Goal: Information Seeking & Learning: Learn about a topic

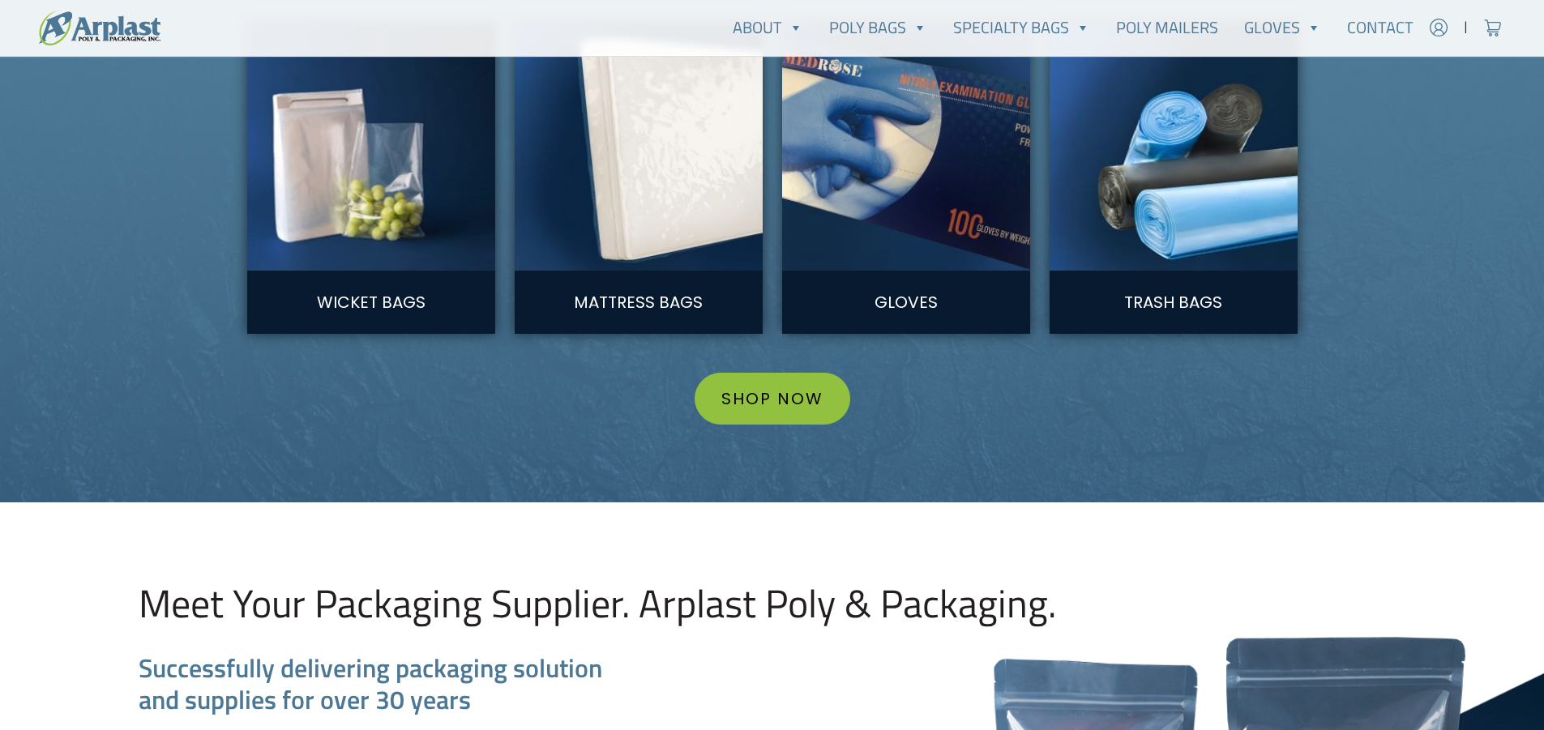
scroll to position [1621, 0]
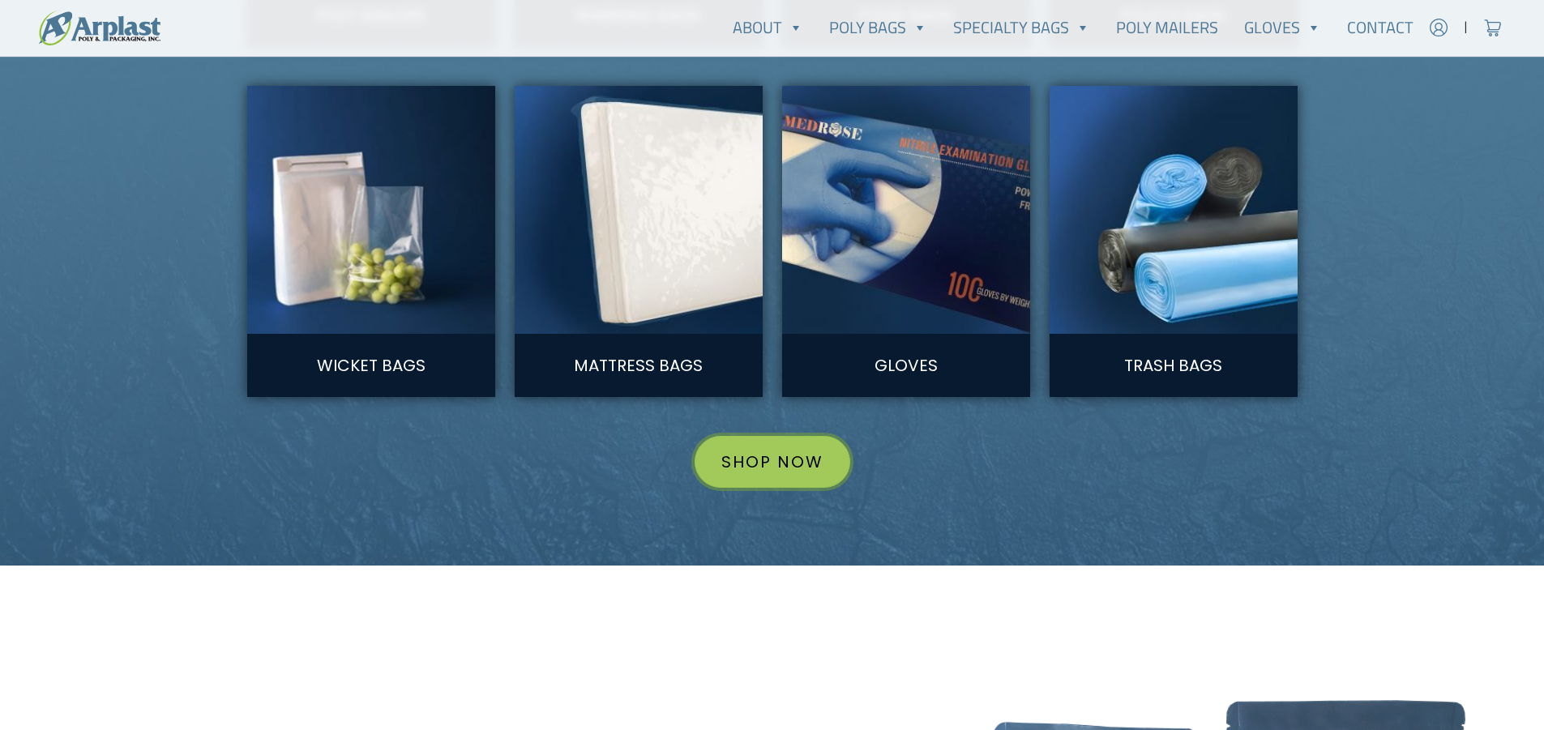
click at [786, 455] on link "Shop Now" at bounding box center [773, 462] width 156 height 52
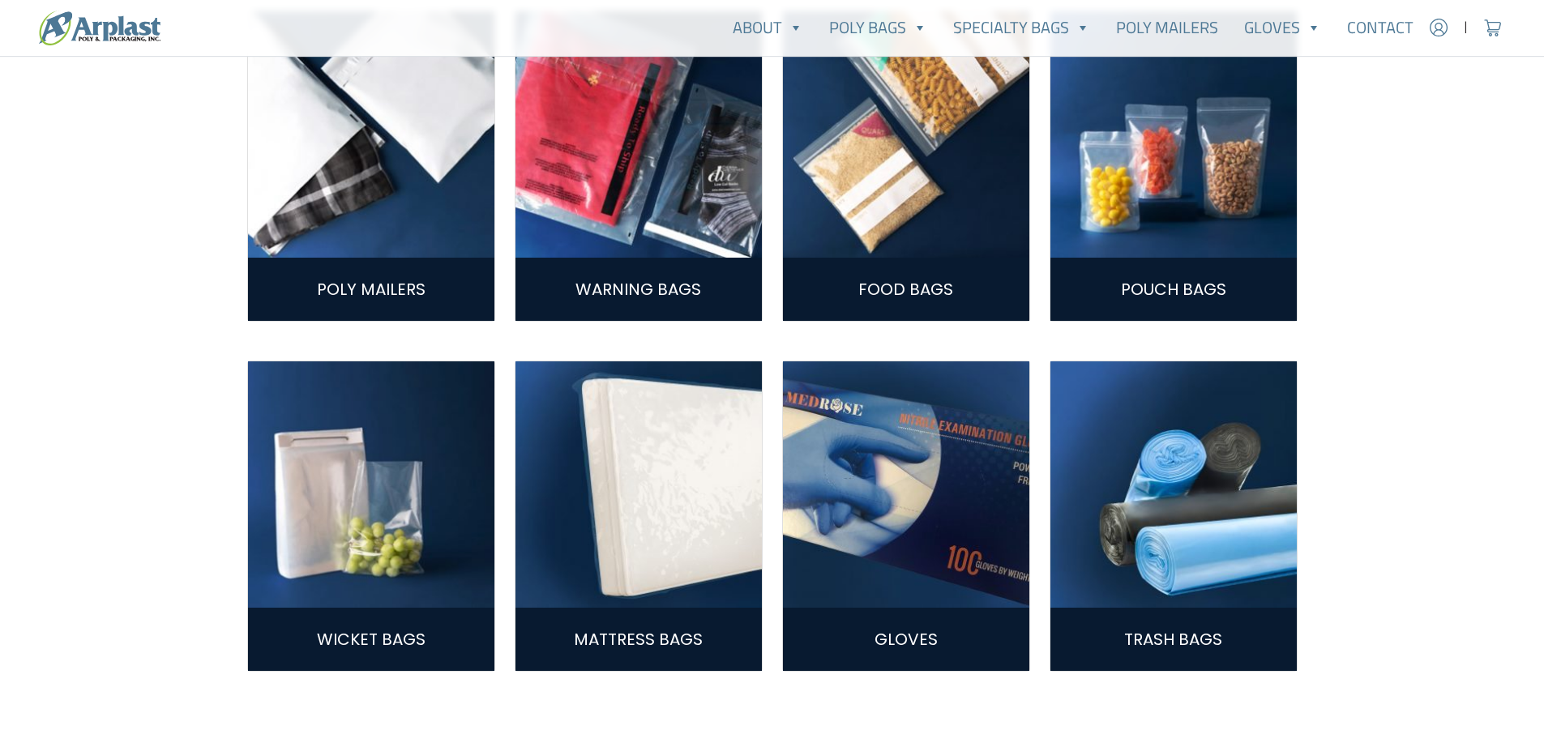
scroll to position [973, 0]
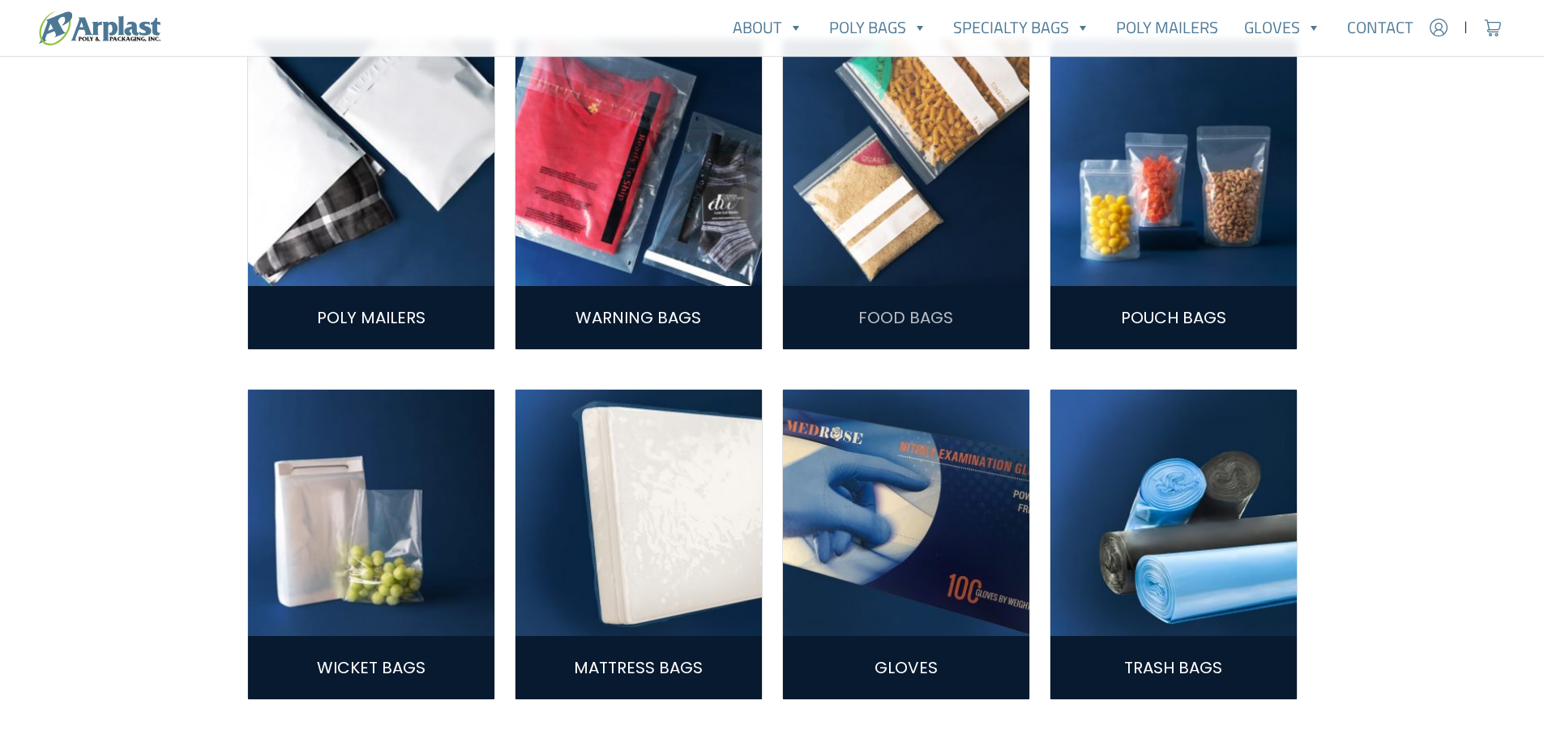
click at [914, 324] on link "Food Bags" at bounding box center [905, 317] width 95 height 23
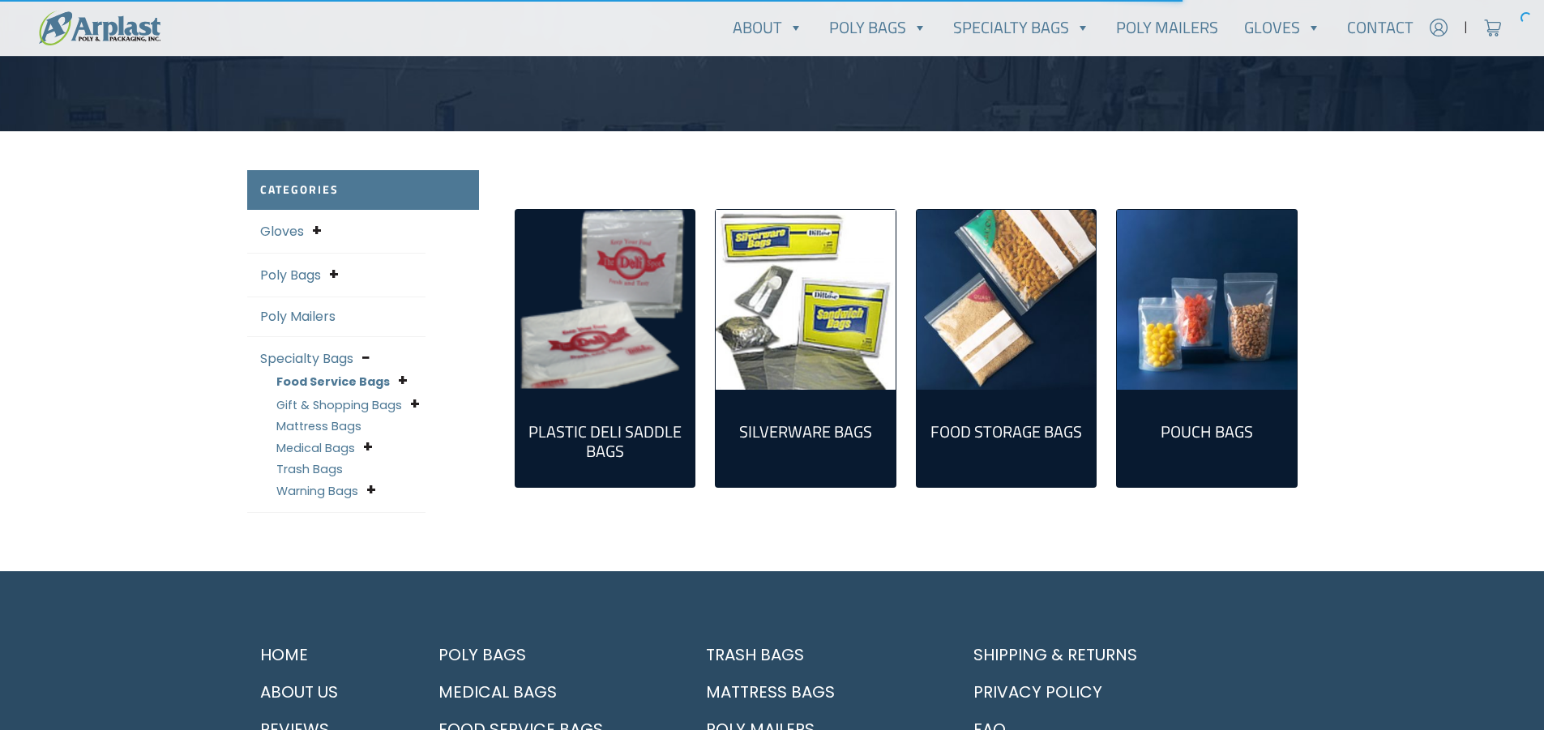
scroll to position [324, 0]
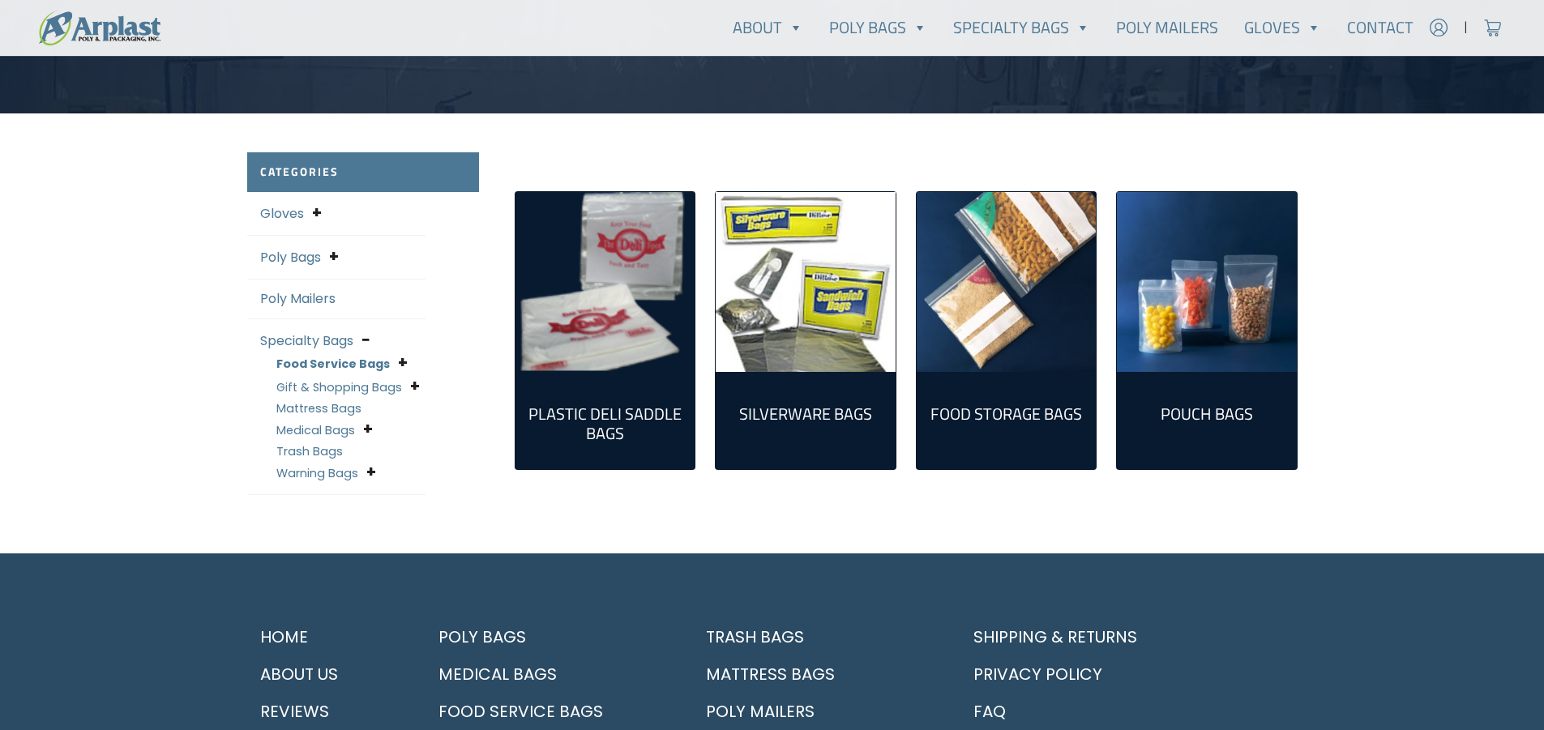
click at [631, 324] on img "Visit product category Plastic Deli Saddle Bags" at bounding box center [605, 282] width 180 height 180
click at [842, 281] on img "Visit product category Silverware Bags" at bounding box center [806, 282] width 180 height 180
click at [1292, 21] on link "Gloves" at bounding box center [1282, 27] width 103 height 32
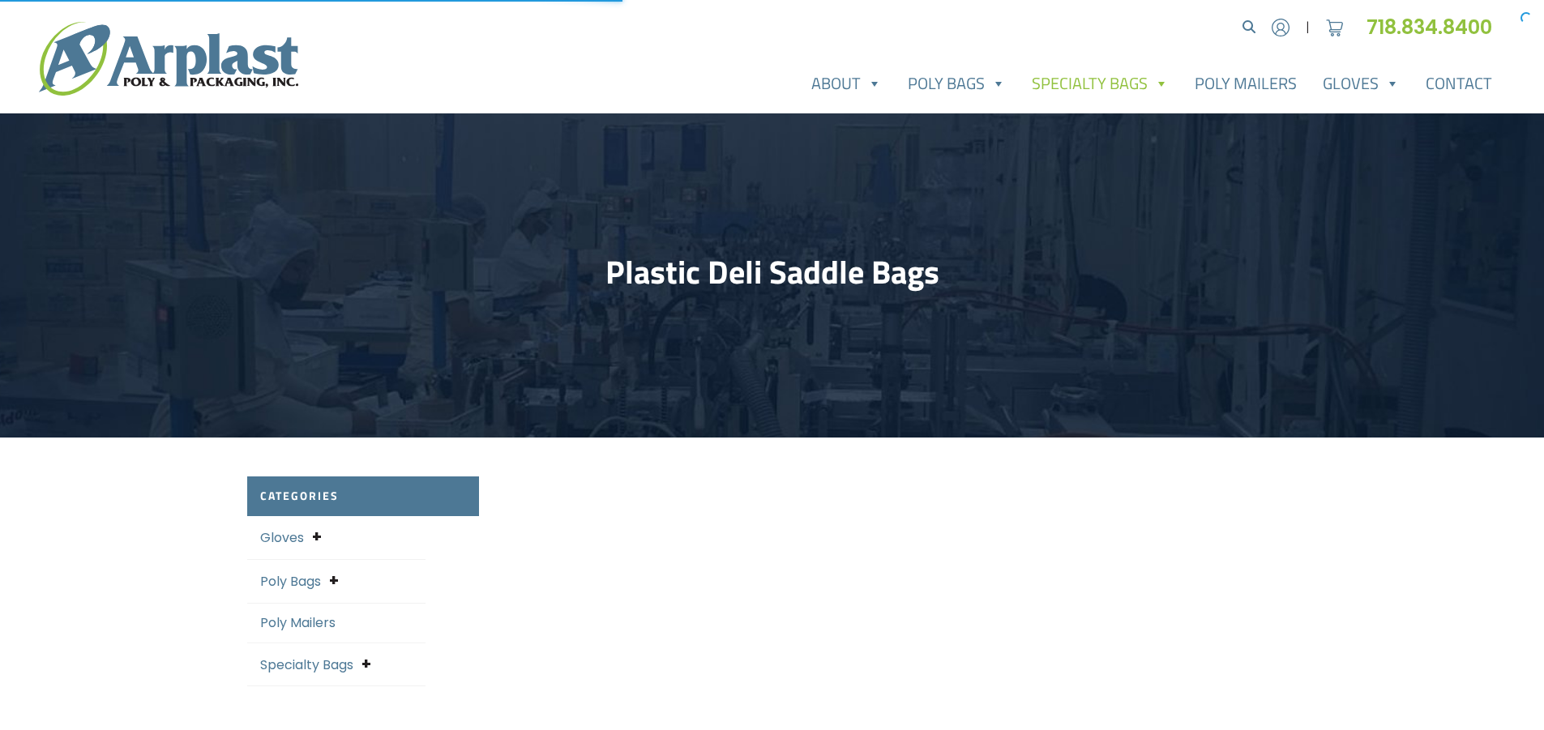
select select "25"
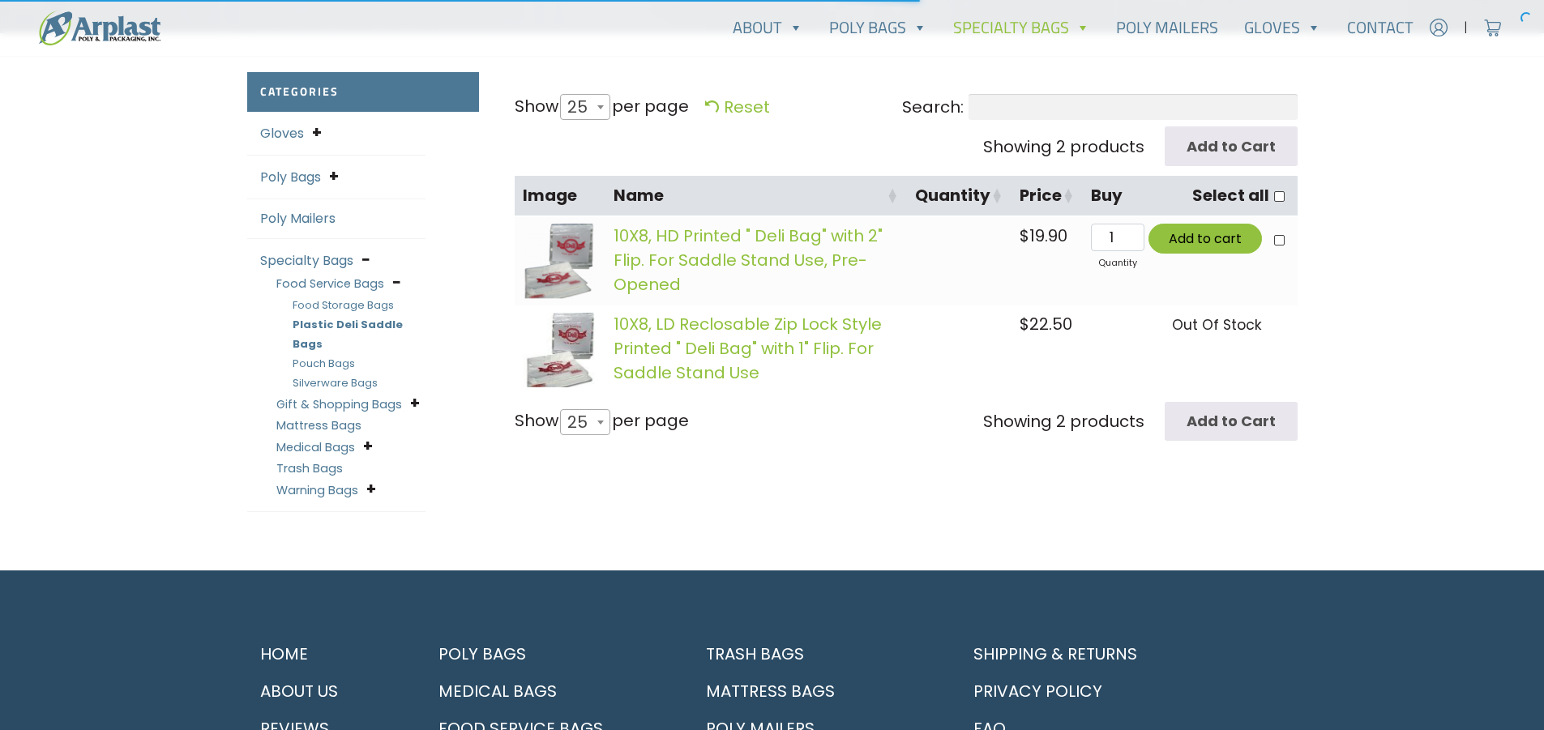
scroll to position [405, 0]
click at [547, 267] on img at bounding box center [560, 260] width 75 height 75
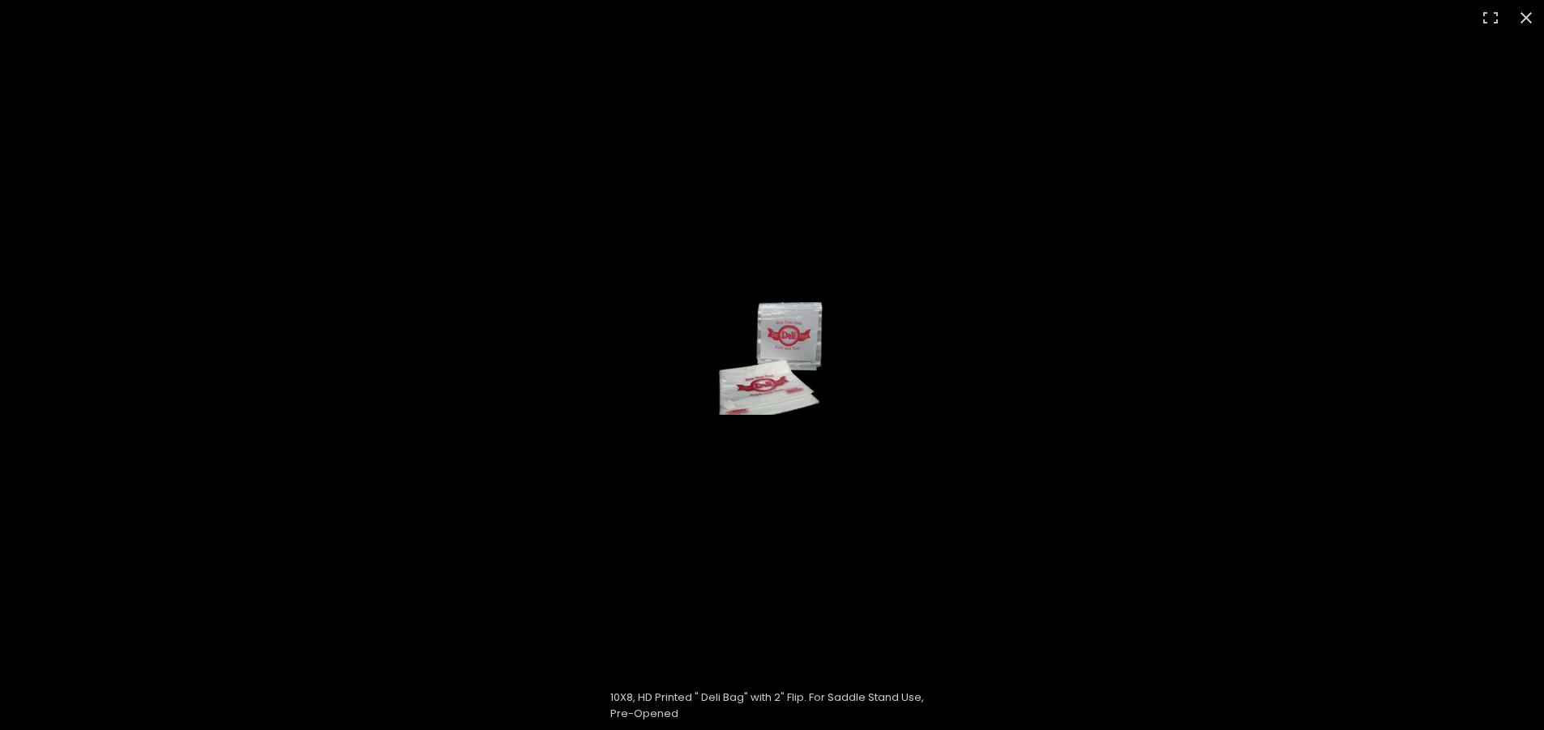
click at [793, 378] on img at bounding box center [772, 358] width 113 height 113
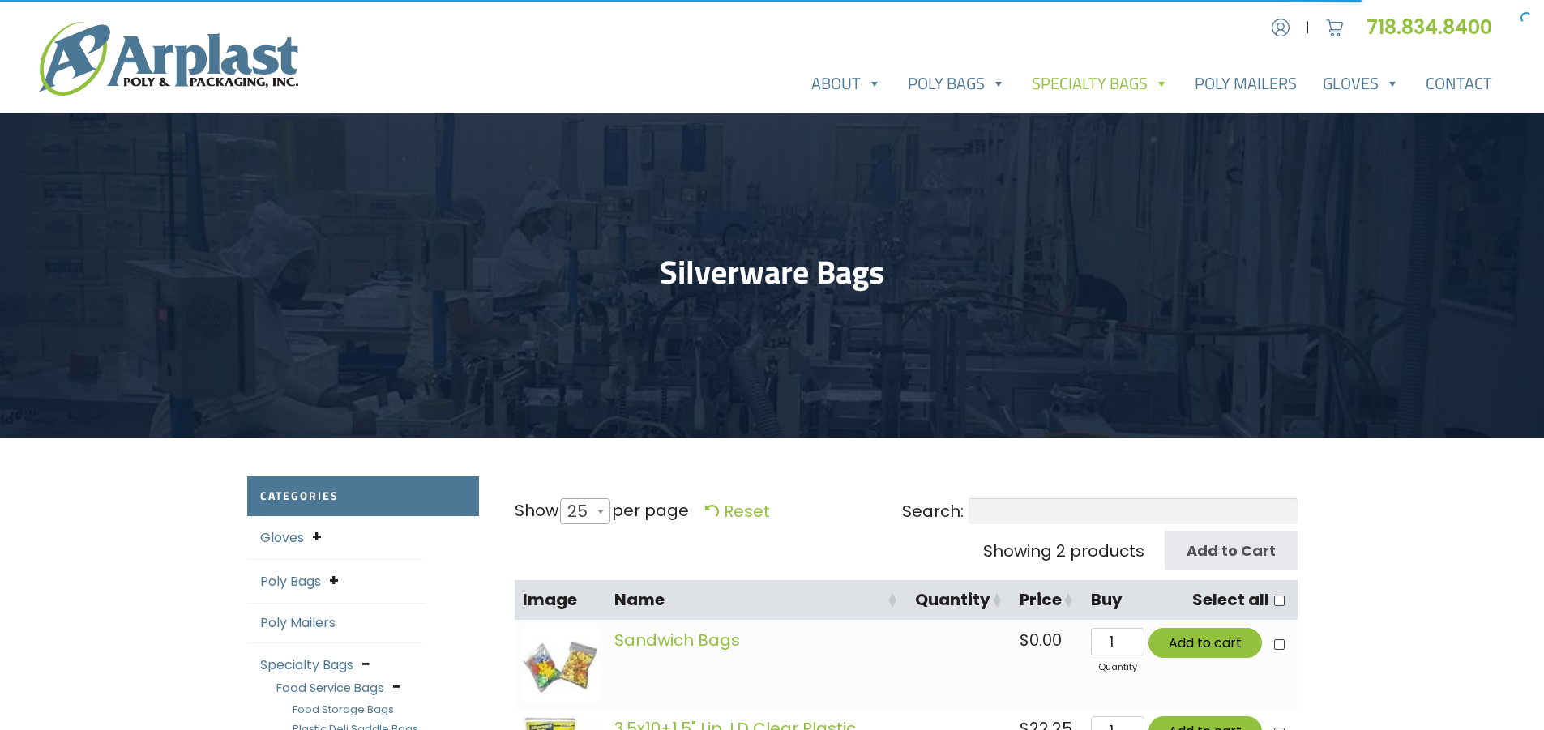
select select "25"
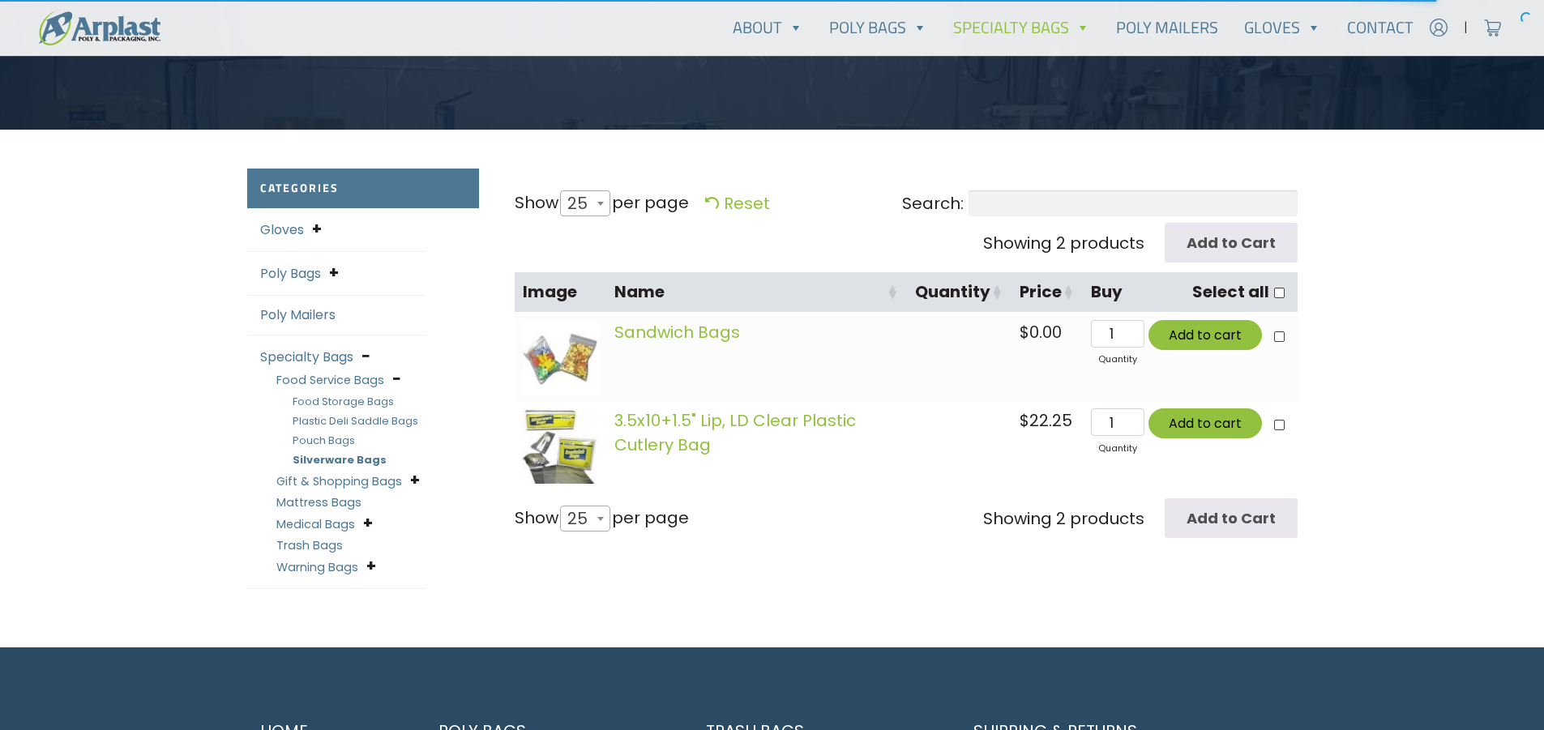
scroll to position [324, 0]
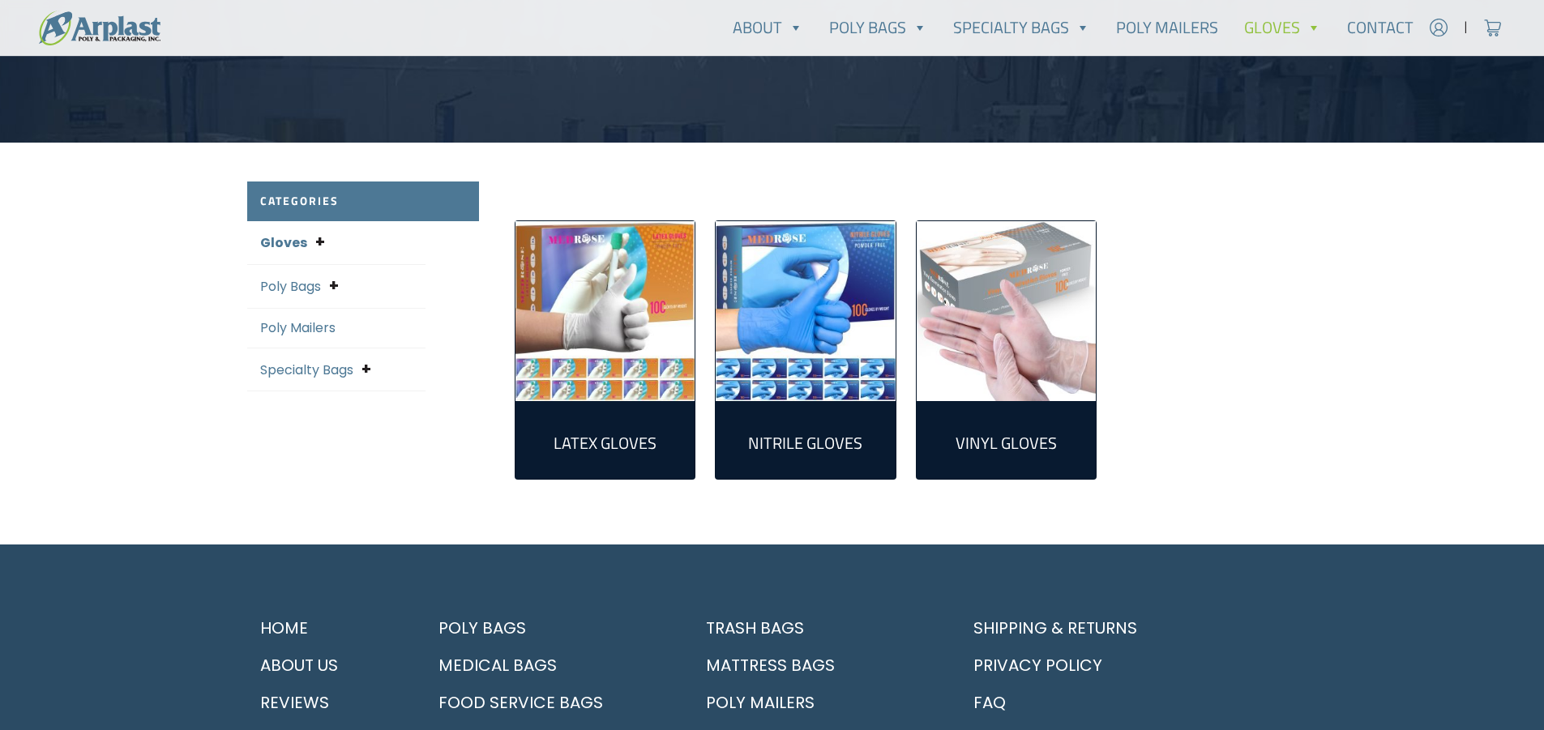
scroll to position [324, 0]
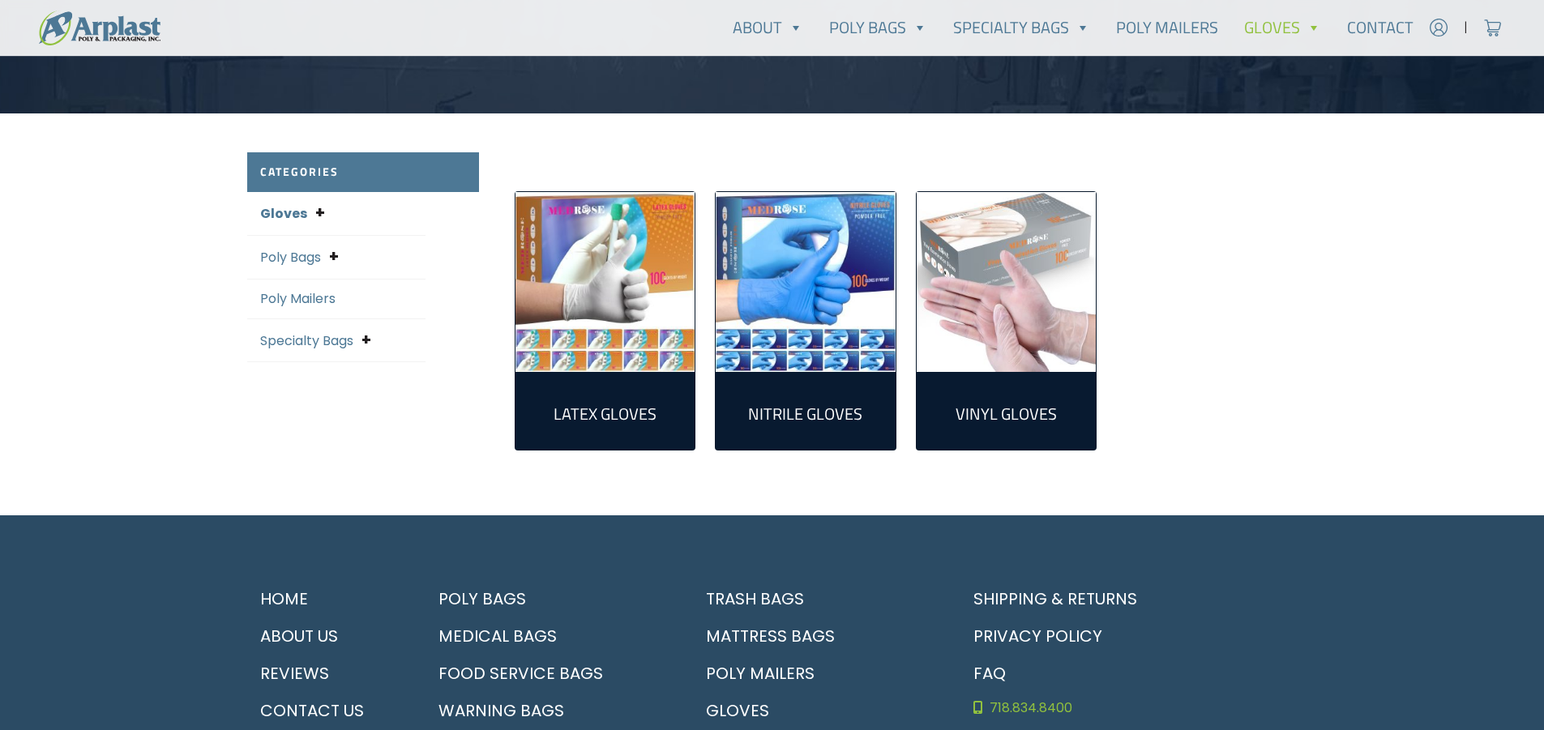
click at [807, 293] on img "Visit product category Nitrile Gloves" at bounding box center [806, 282] width 180 height 180
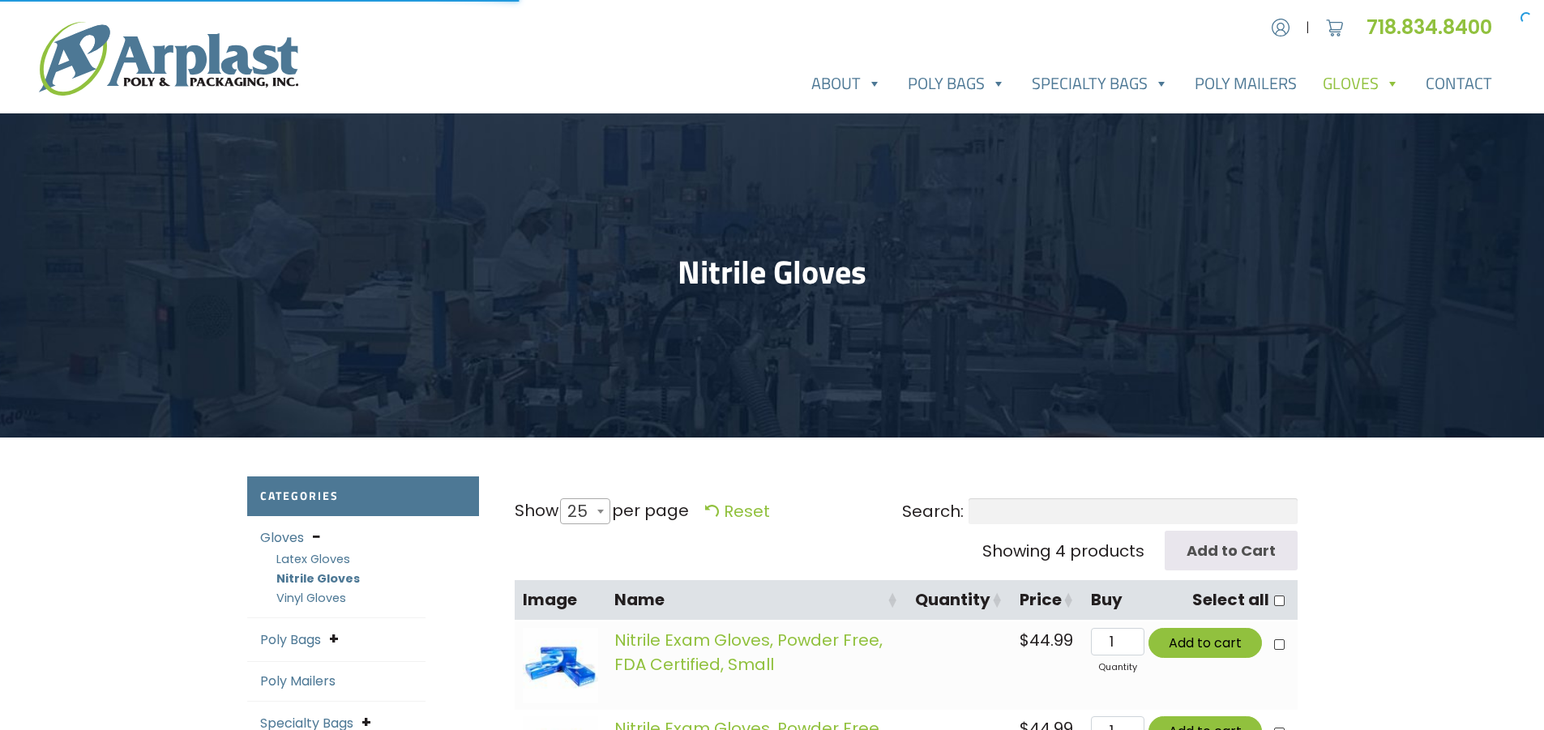
select select "25"
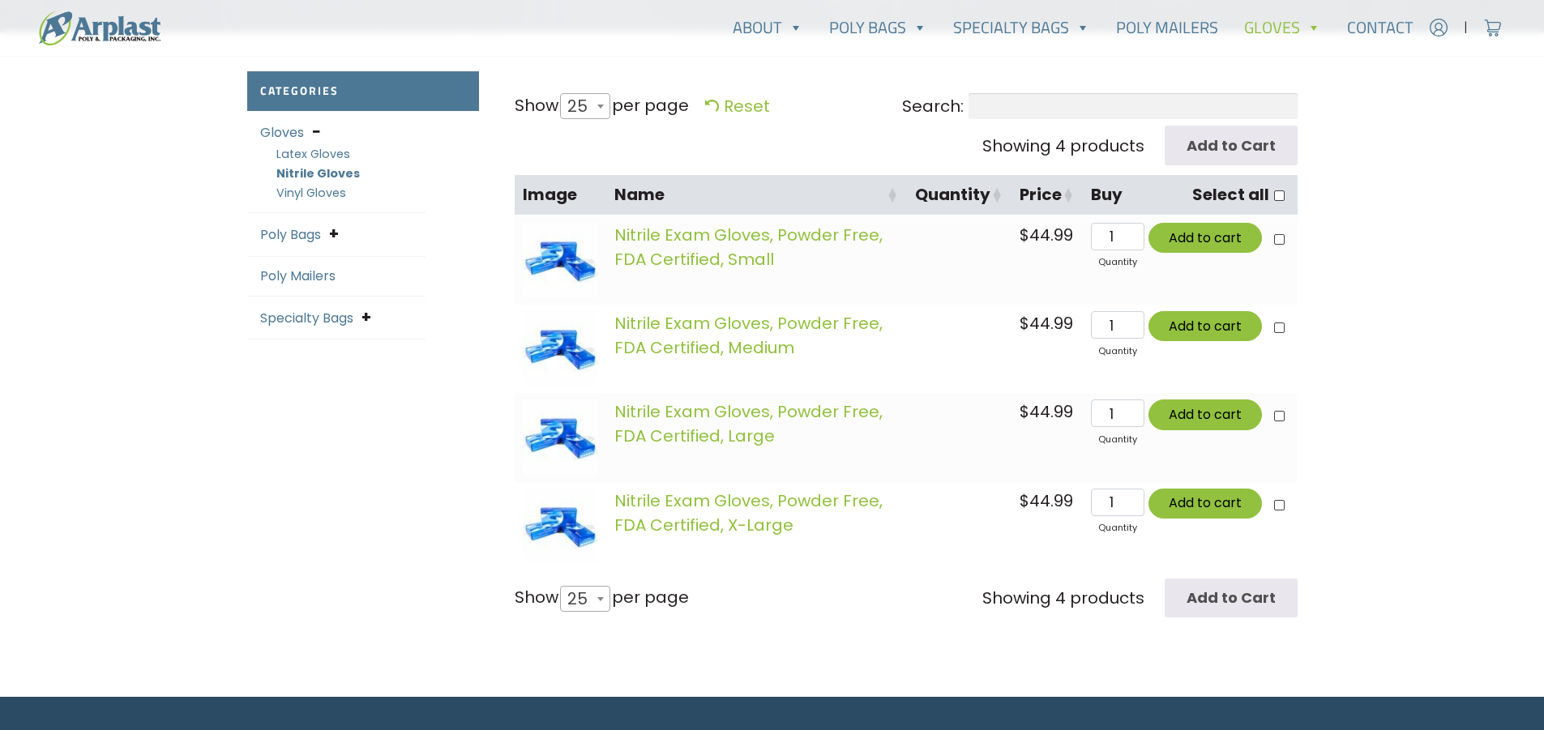
click at [572, 249] on img at bounding box center [560, 260] width 75 height 75
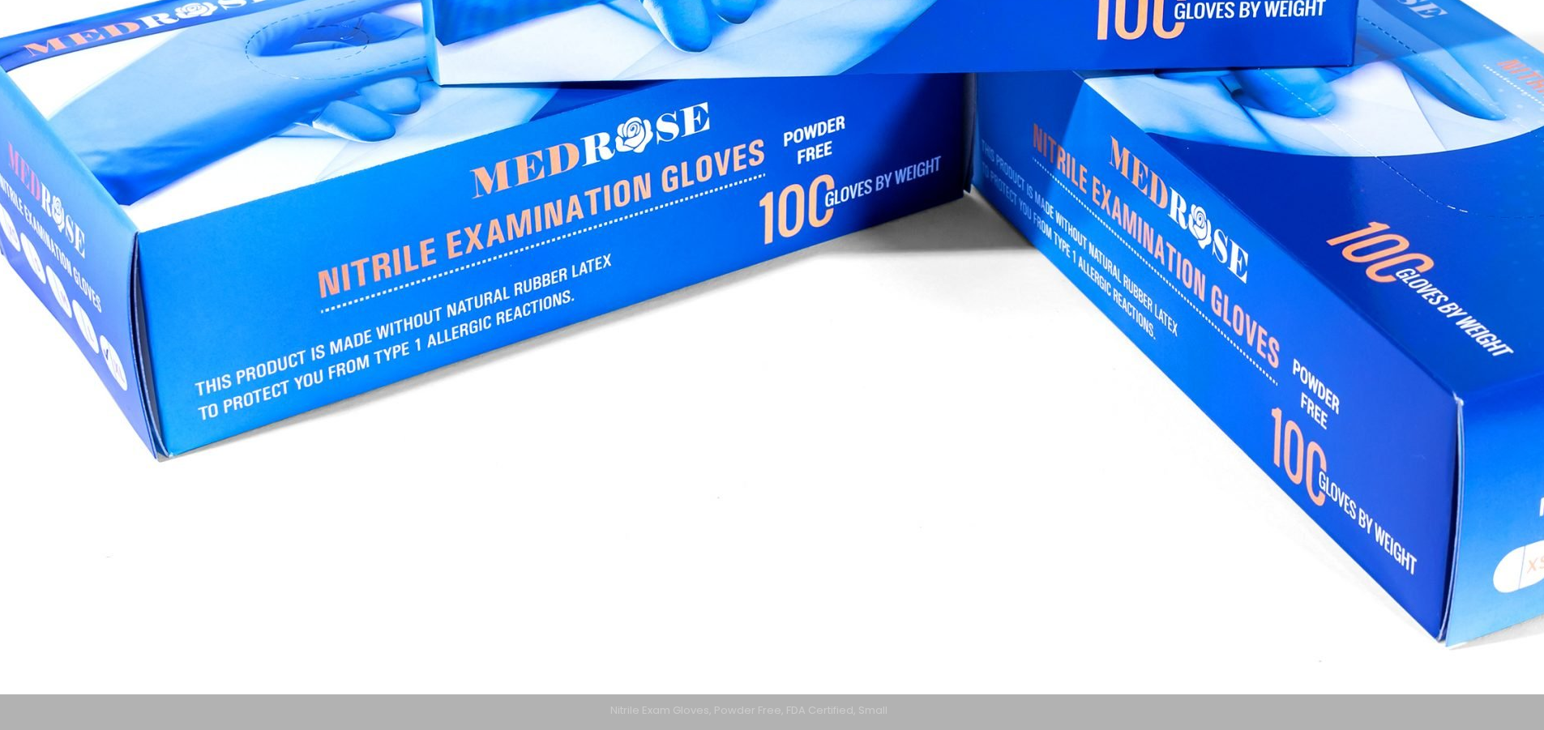
click at [1188, 579] on img at bounding box center [936, 66] width 2075 height 2075
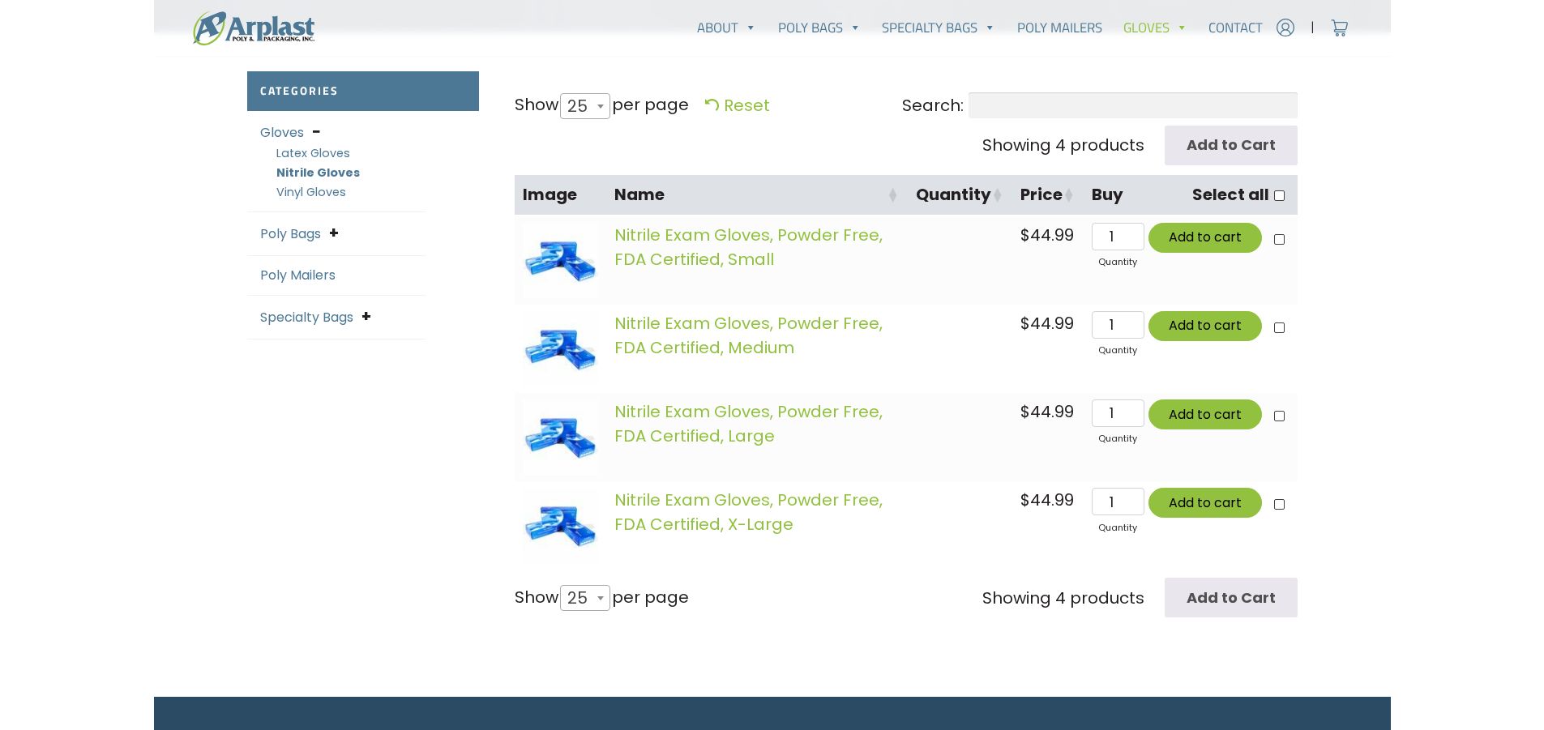
scroll to position [405, 0]
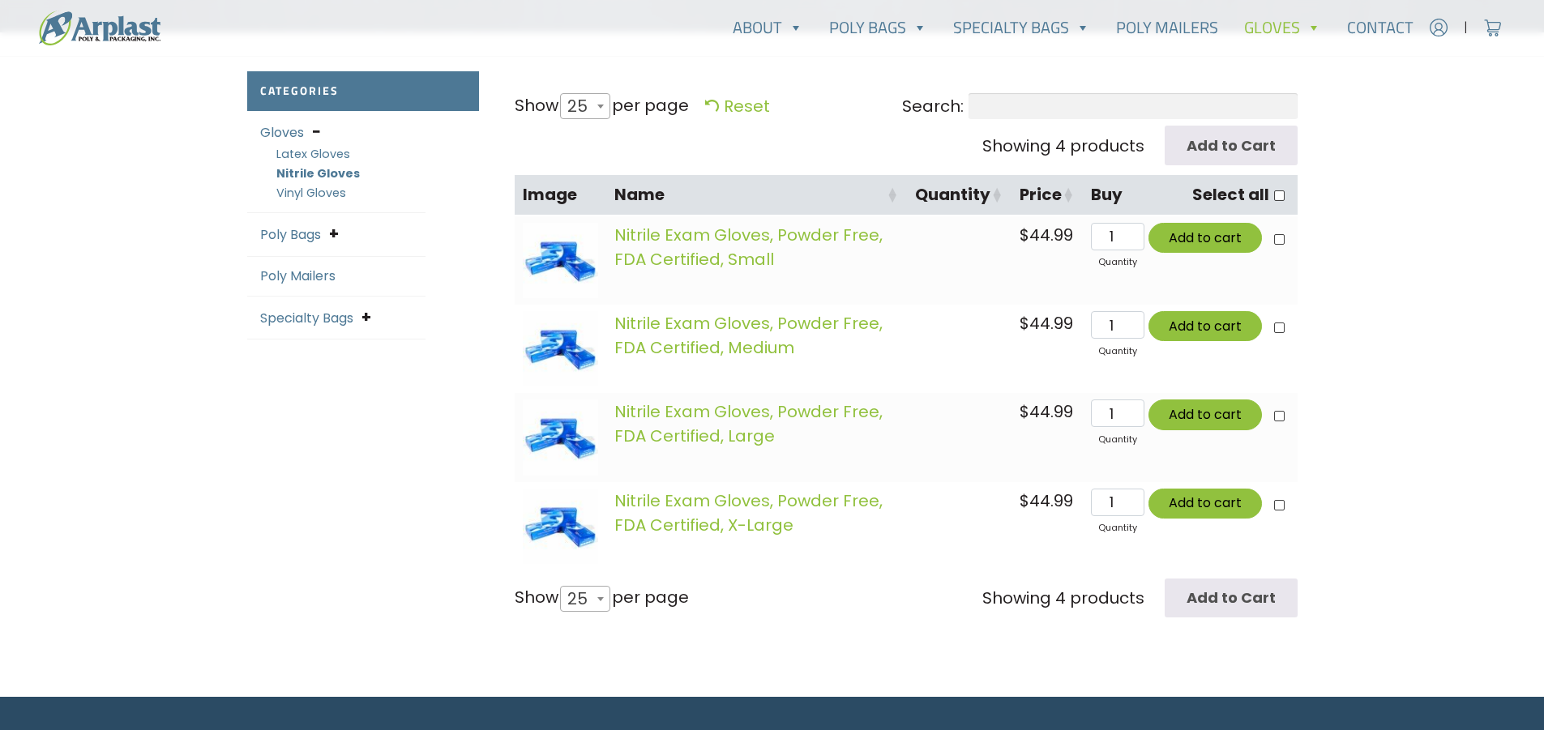
click at [289, 233] on link "Poly Bags" at bounding box center [290, 234] width 61 height 19
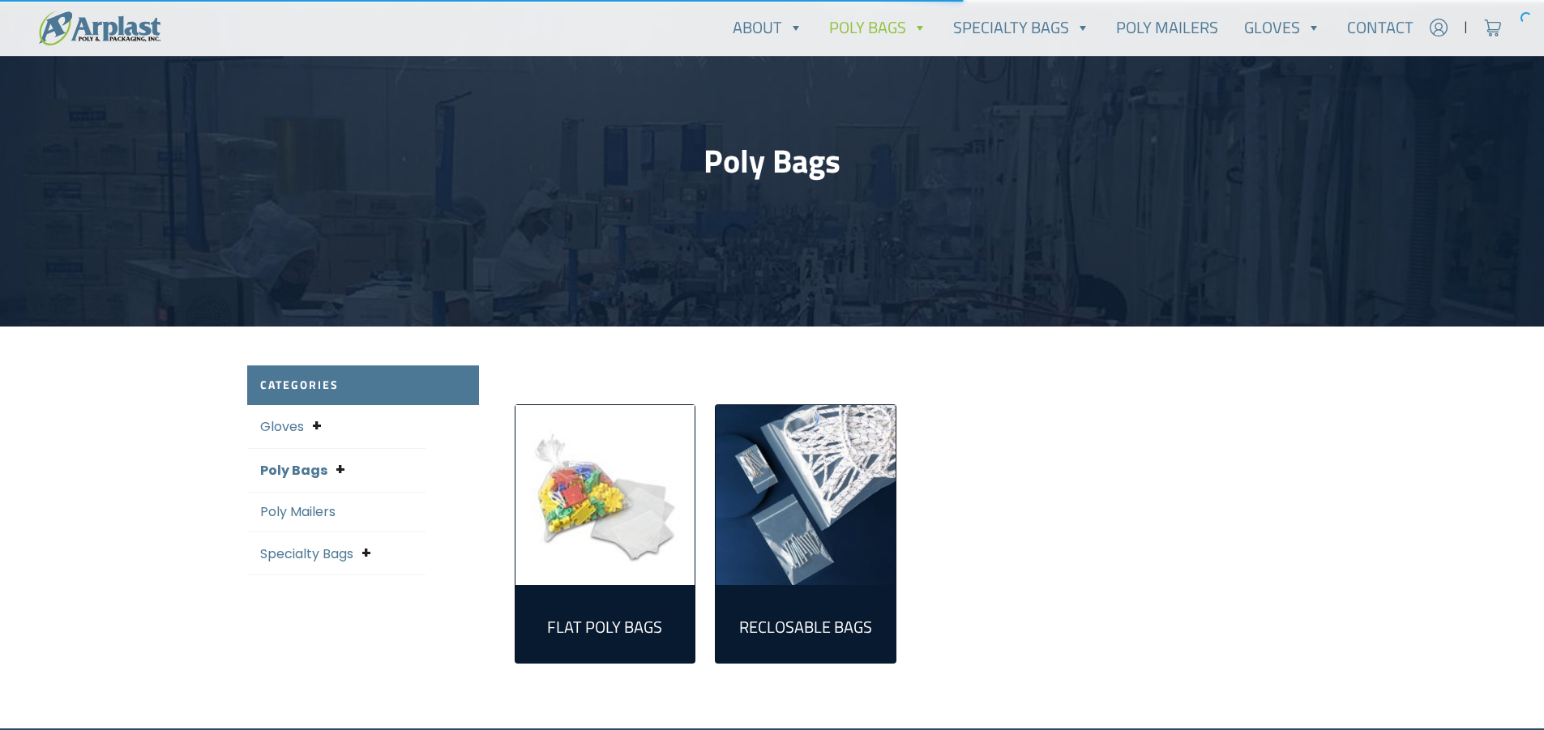
scroll to position [324, 0]
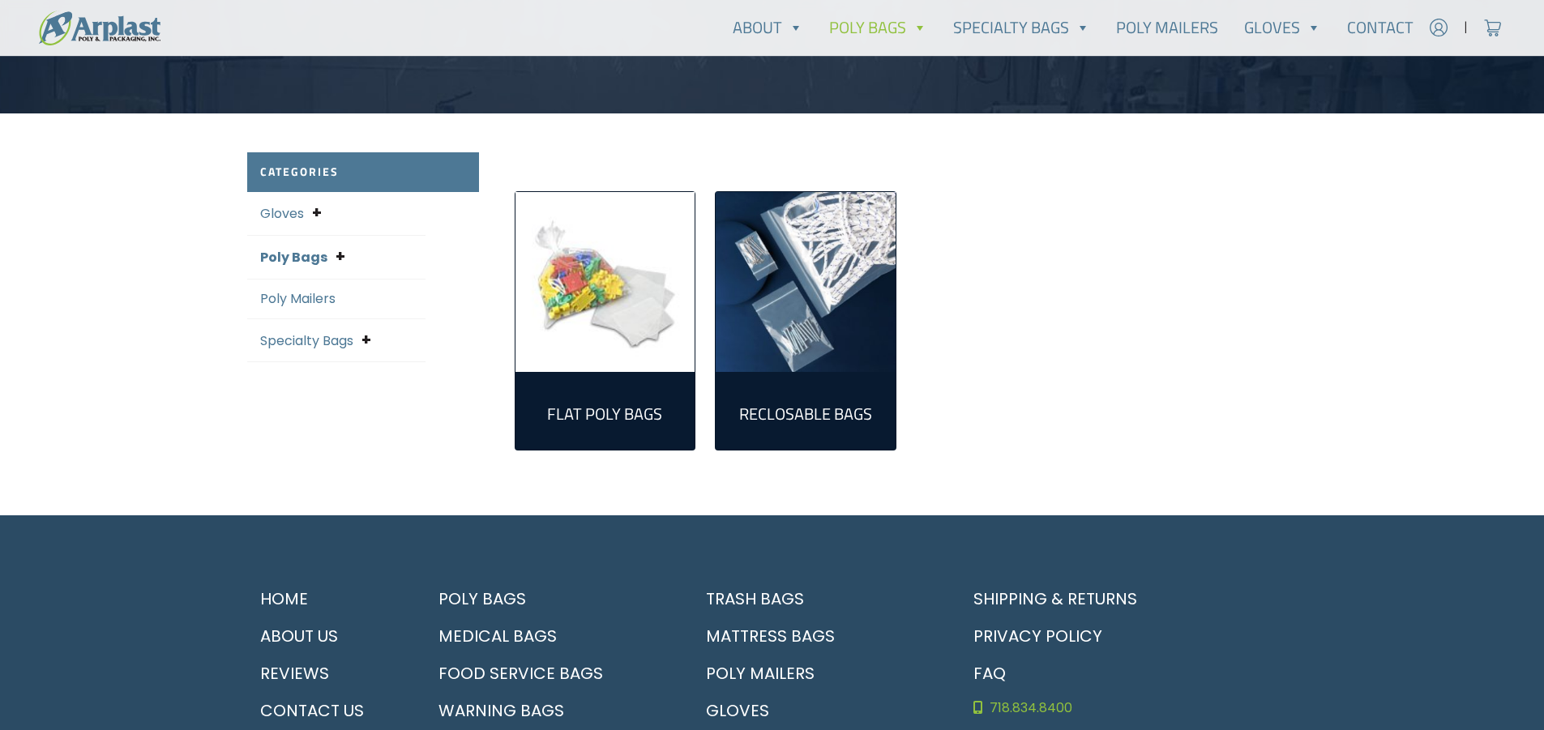
click at [605, 311] on img "Visit product category Flat Poly Bags" at bounding box center [605, 282] width 180 height 180
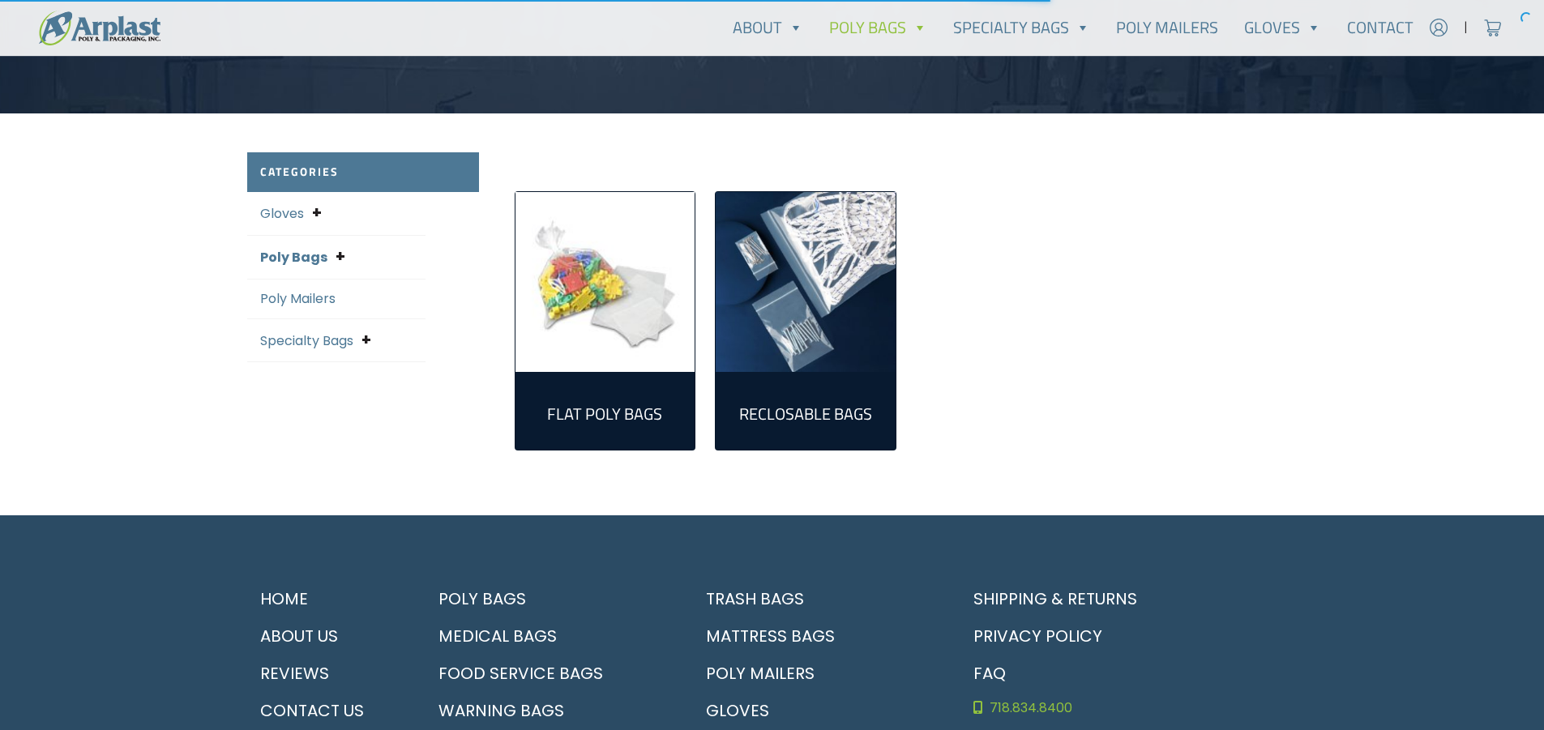
click at [309, 344] on link "Specialty Bags" at bounding box center [306, 340] width 93 height 19
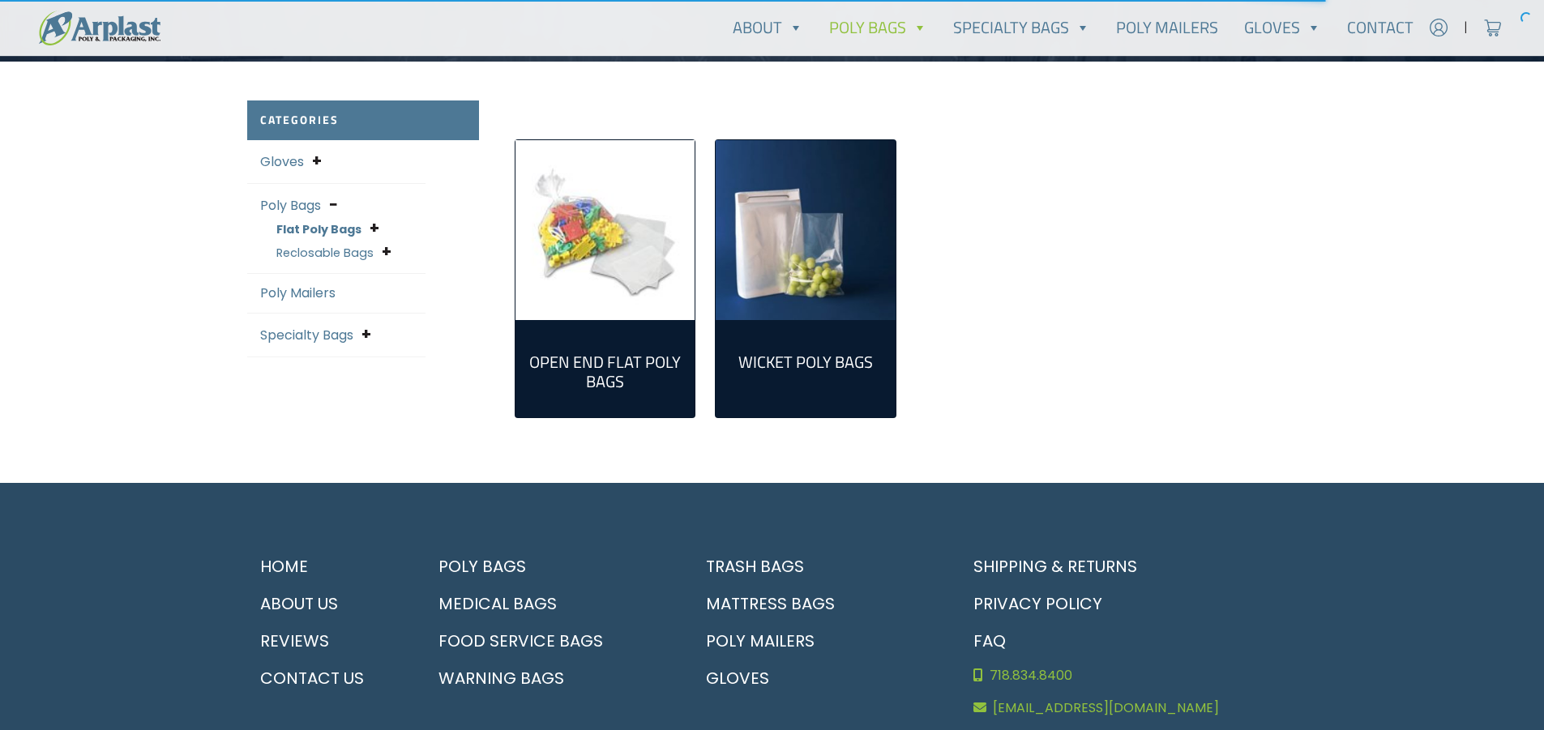
scroll to position [405, 0]
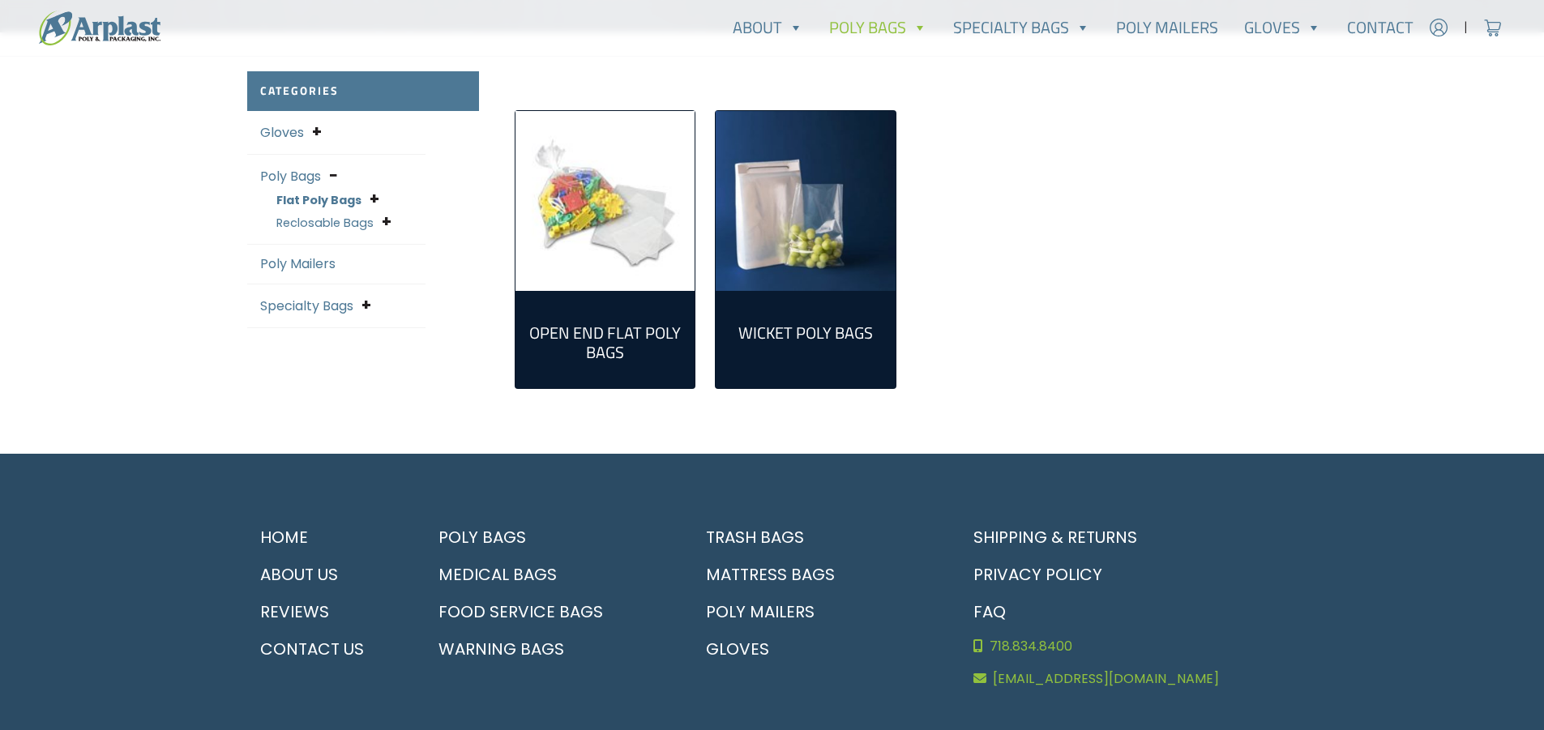
click at [867, 301] on div "Wicket Poly Bags (3)" at bounding box center [806, 339] width 180 height 97
click at [835, 269] on img "Visit product category Wicket Poly Bags" at bounding box center [806, 201] width 180 height 180
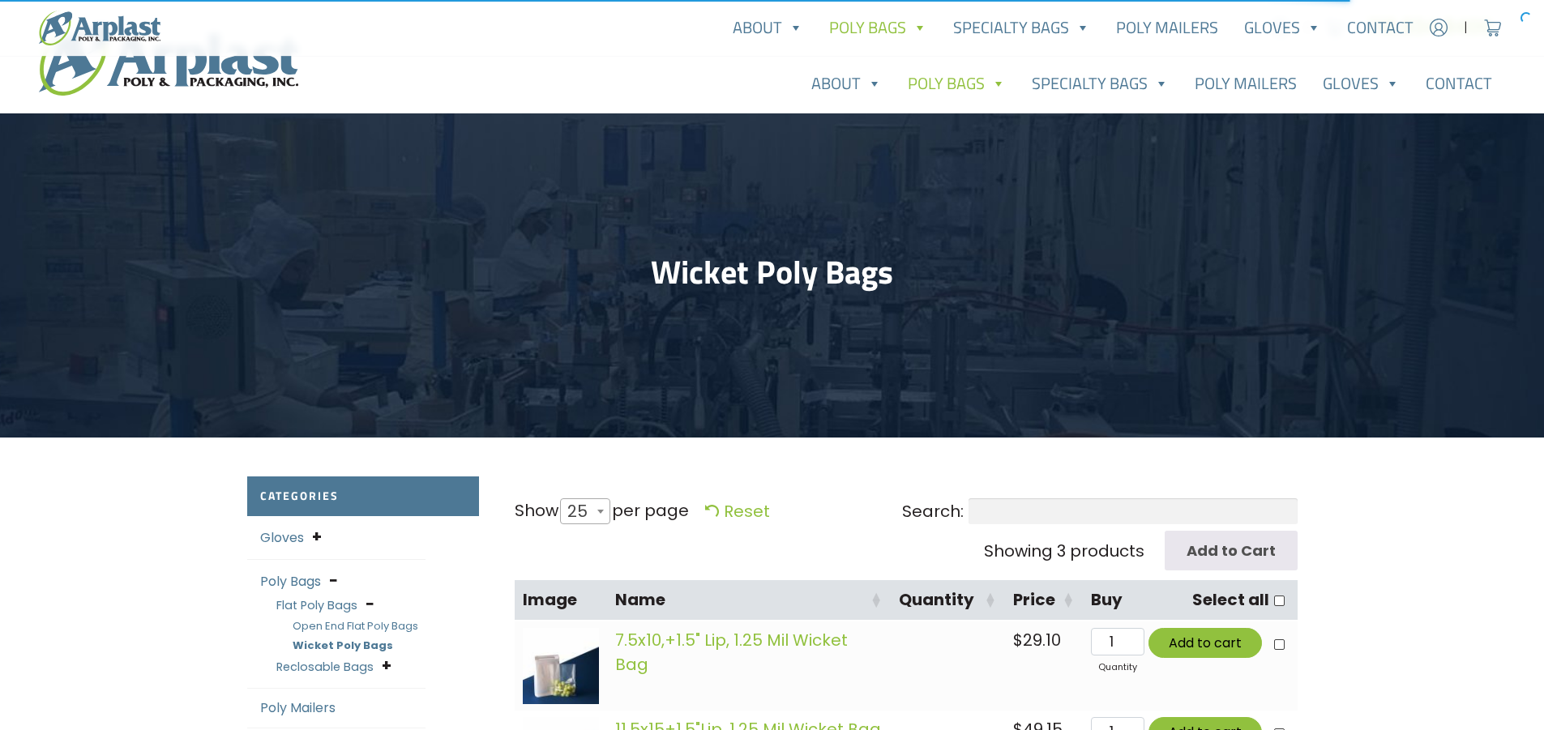
select select "25"
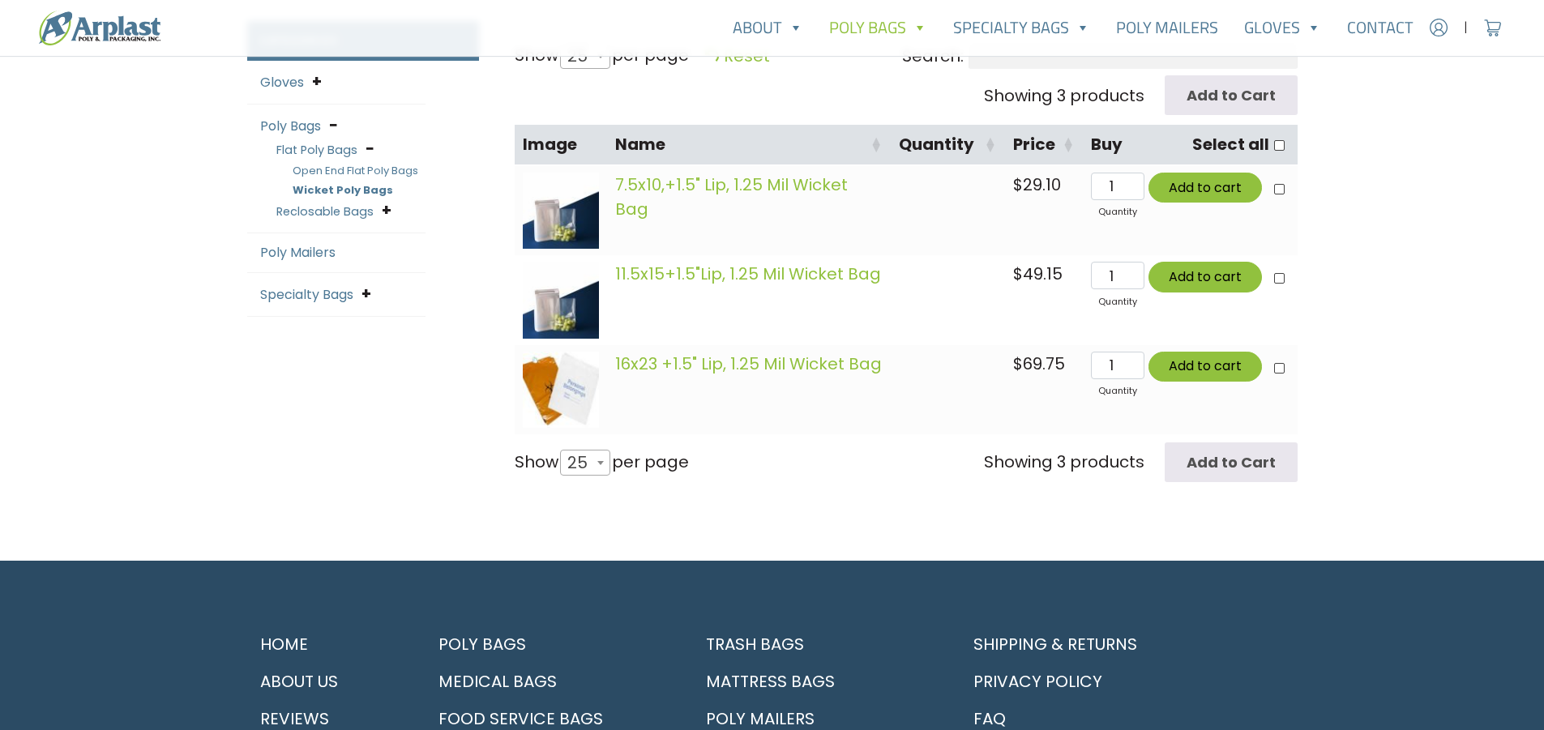
scroll to position [486, 0]
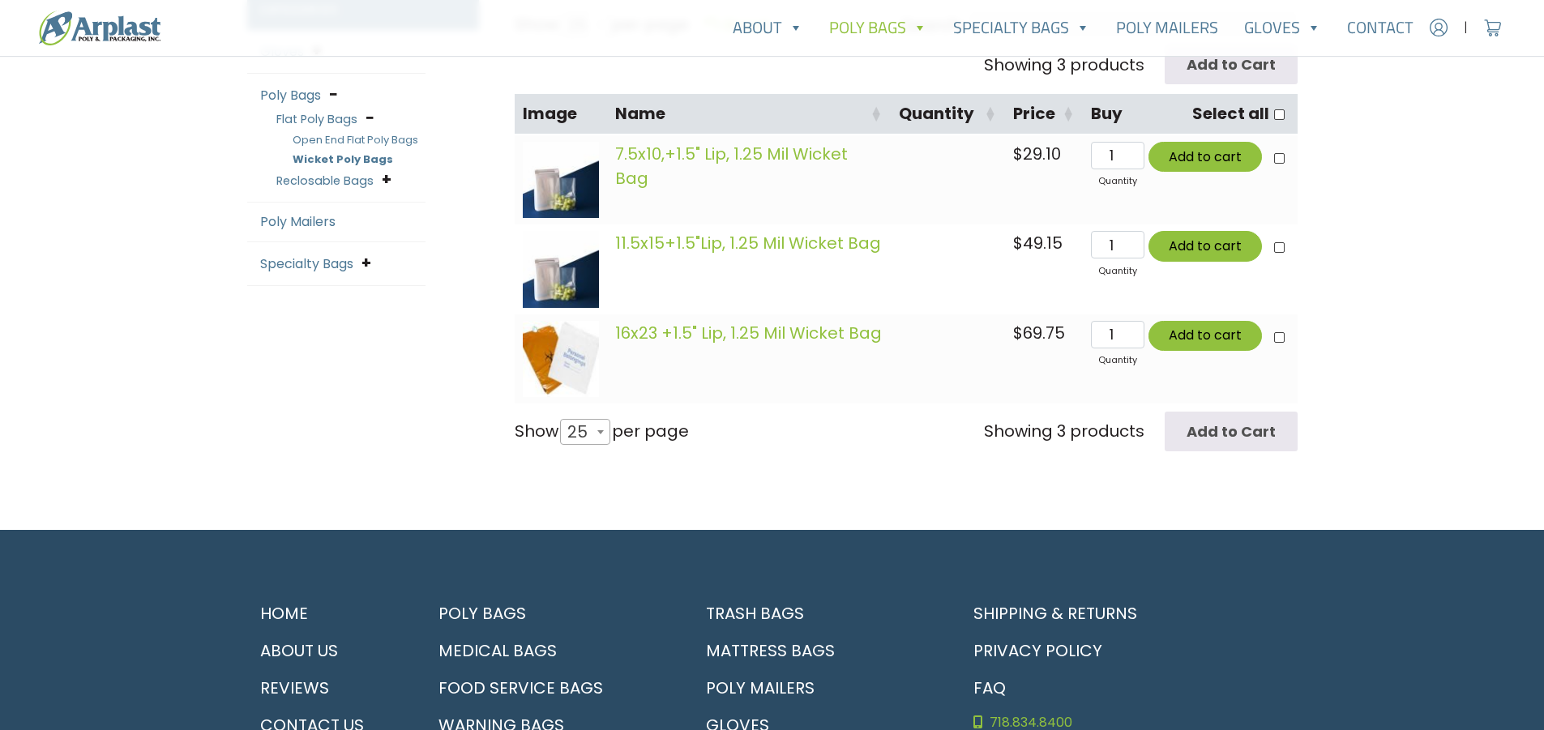
click at [537, 361] on img at bounding box center [561, 359] width 76 height 76
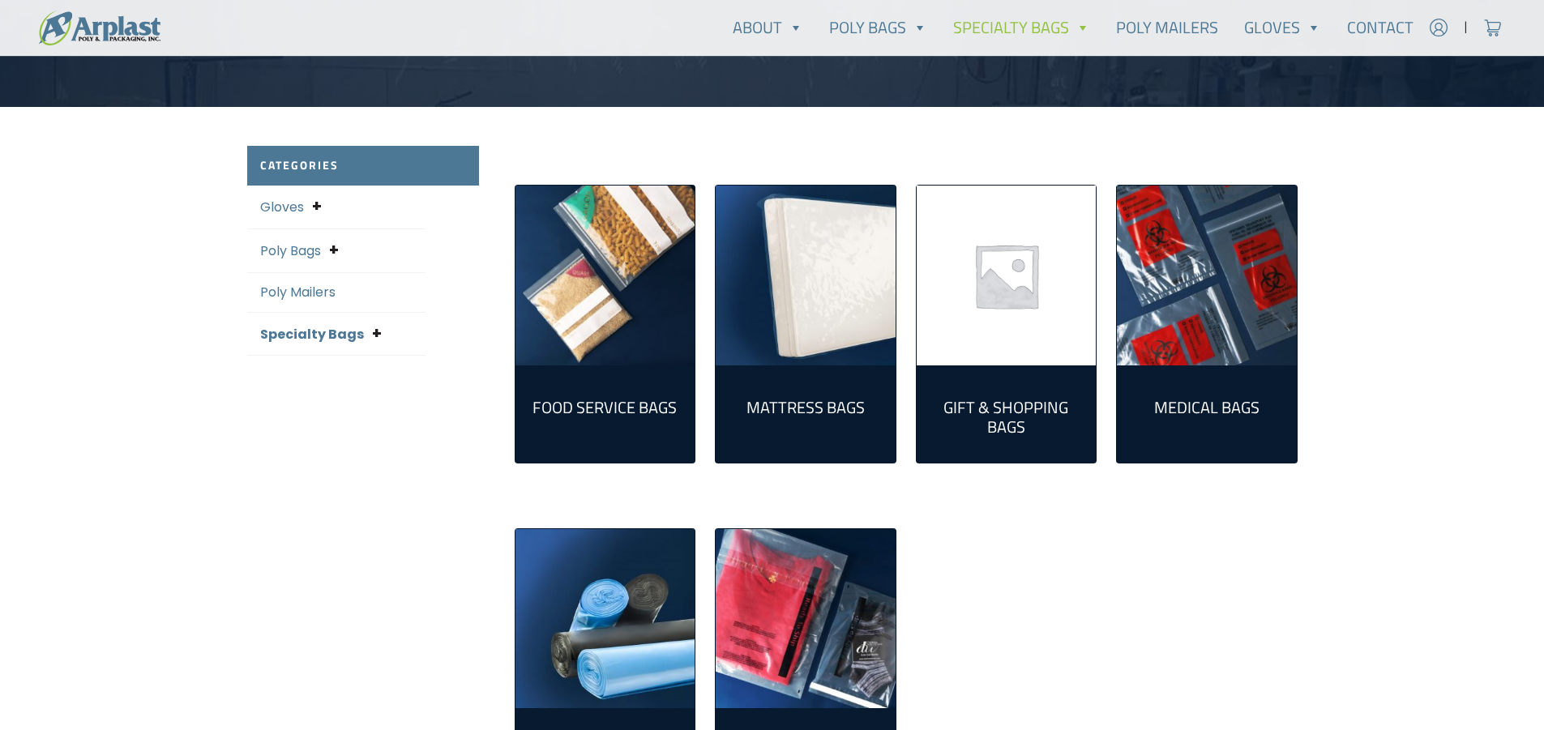
scroll to position [318, 0]
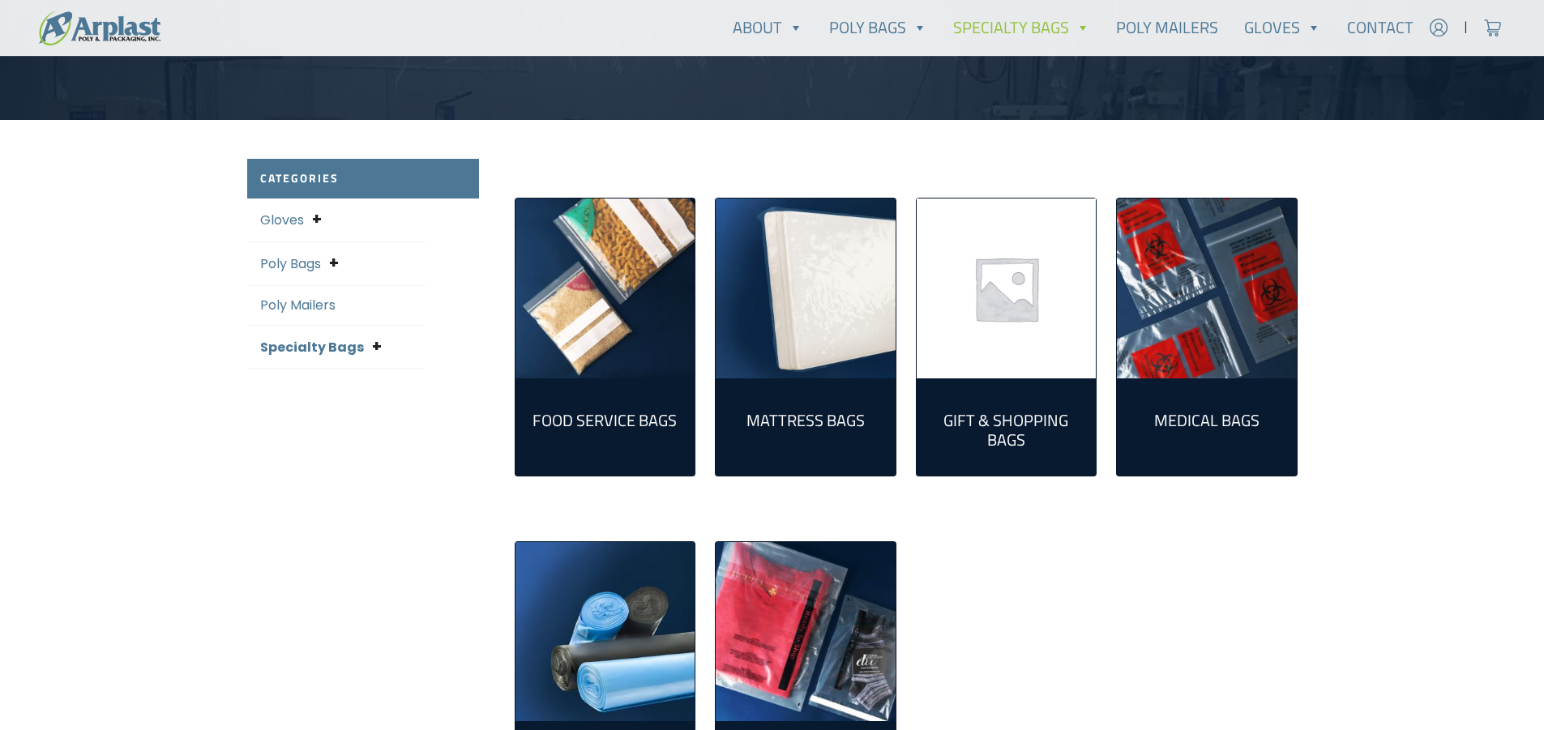
click at [808, 417] on h2 "Mattress Bags (5)" at bounding box center [806, 420] width 154 height 19
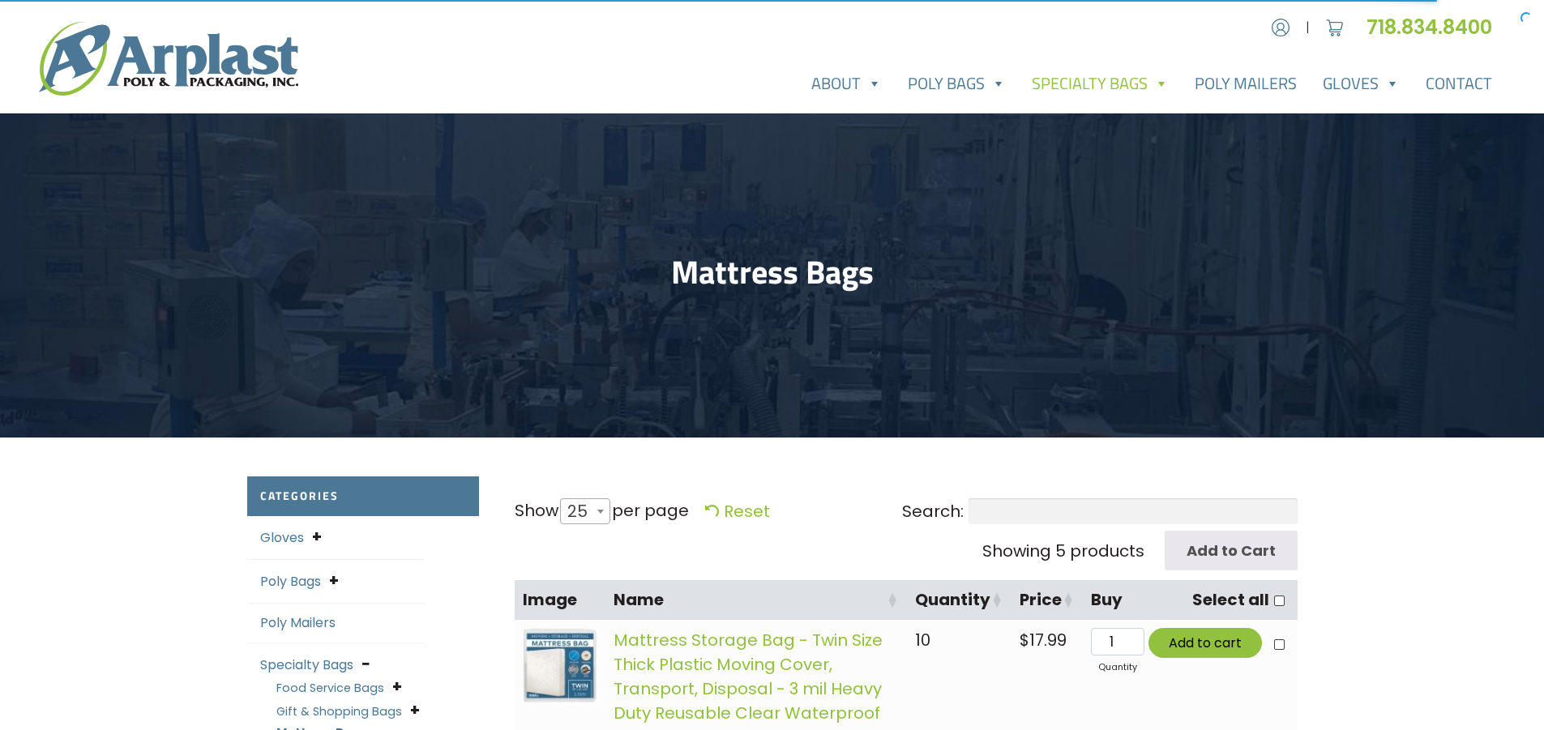
select select "25"
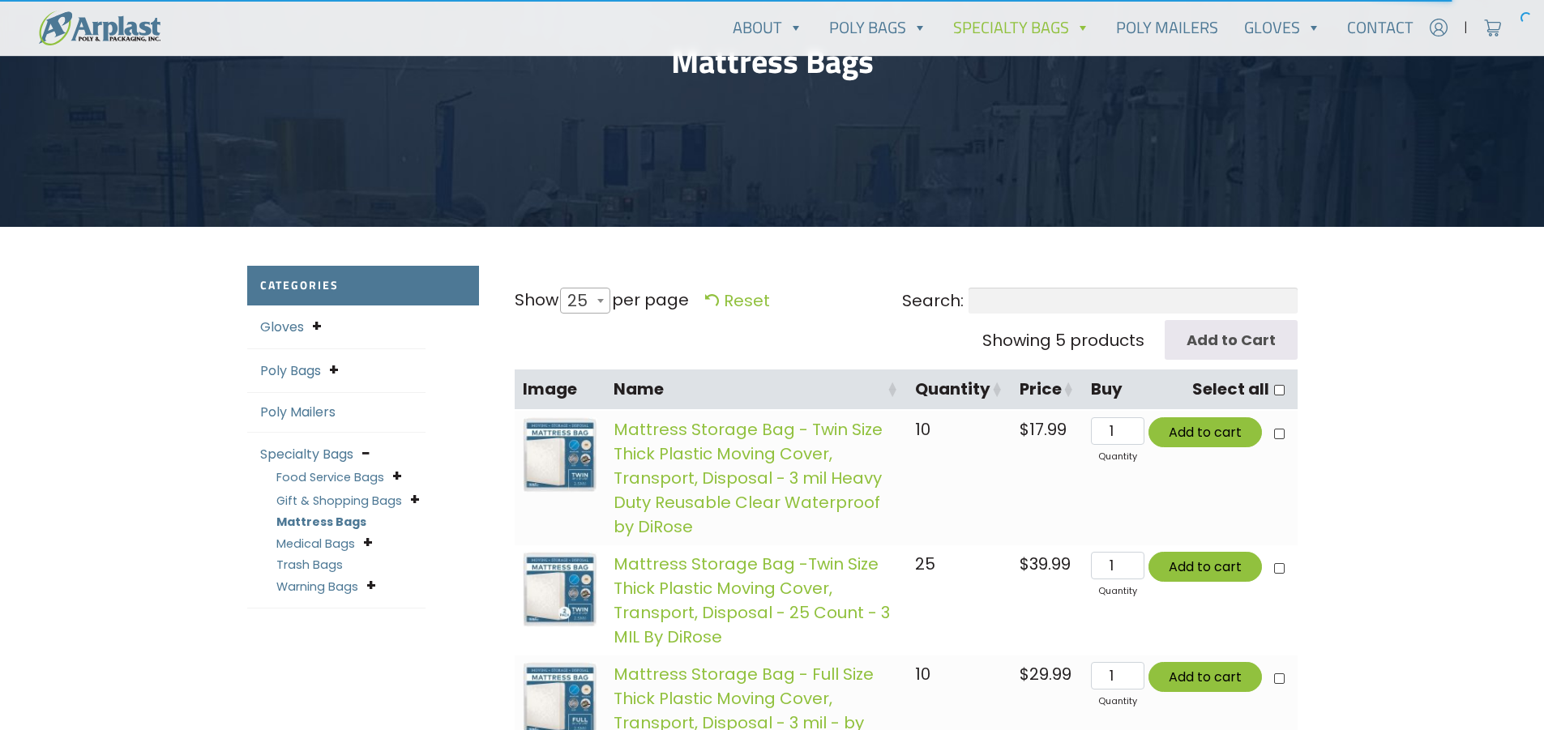
scroll to position [405, 0]
